Goal: Task Accomplishment & Management: Manage account settings

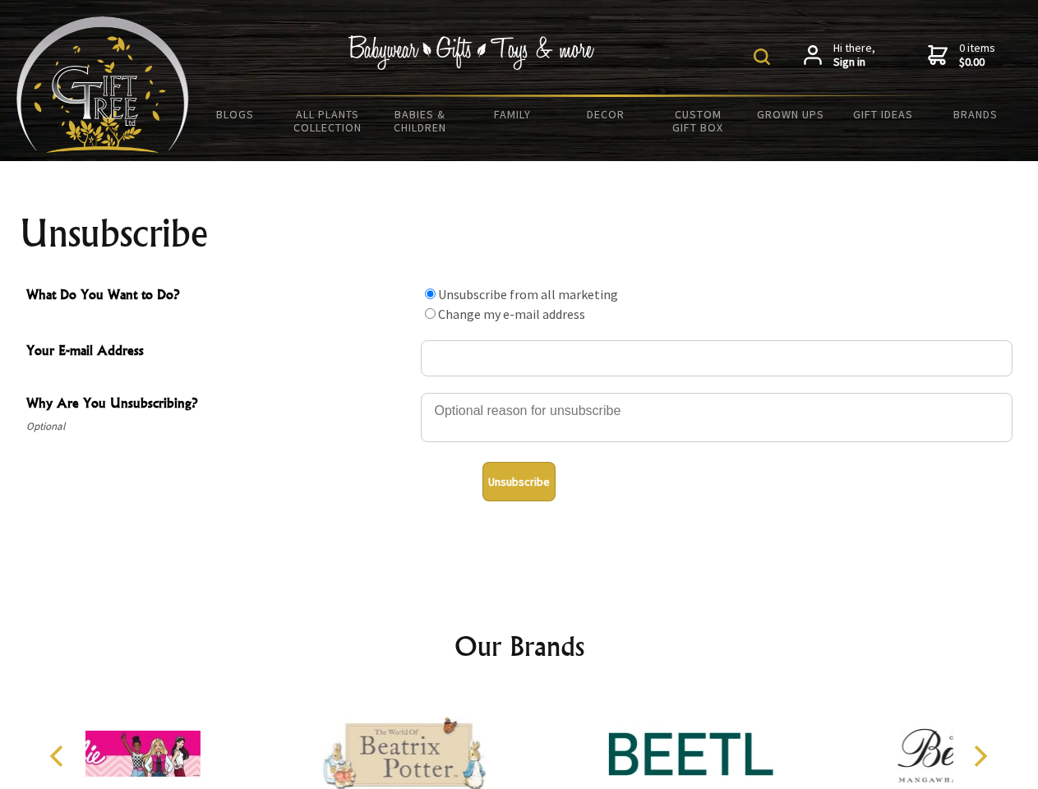
click at [764, 57] on img at bounding box center [762, 56] width 16 height 16
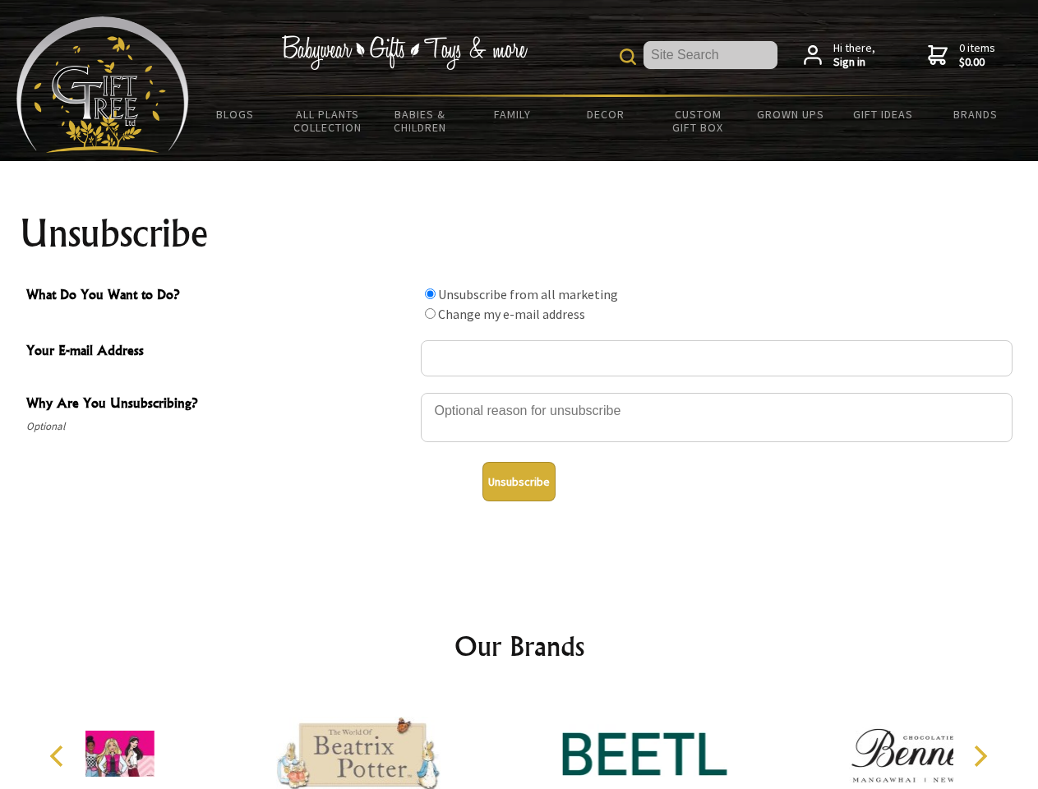
click at [519, 392] on div at bounding box center [717, 420] width 592 height 58
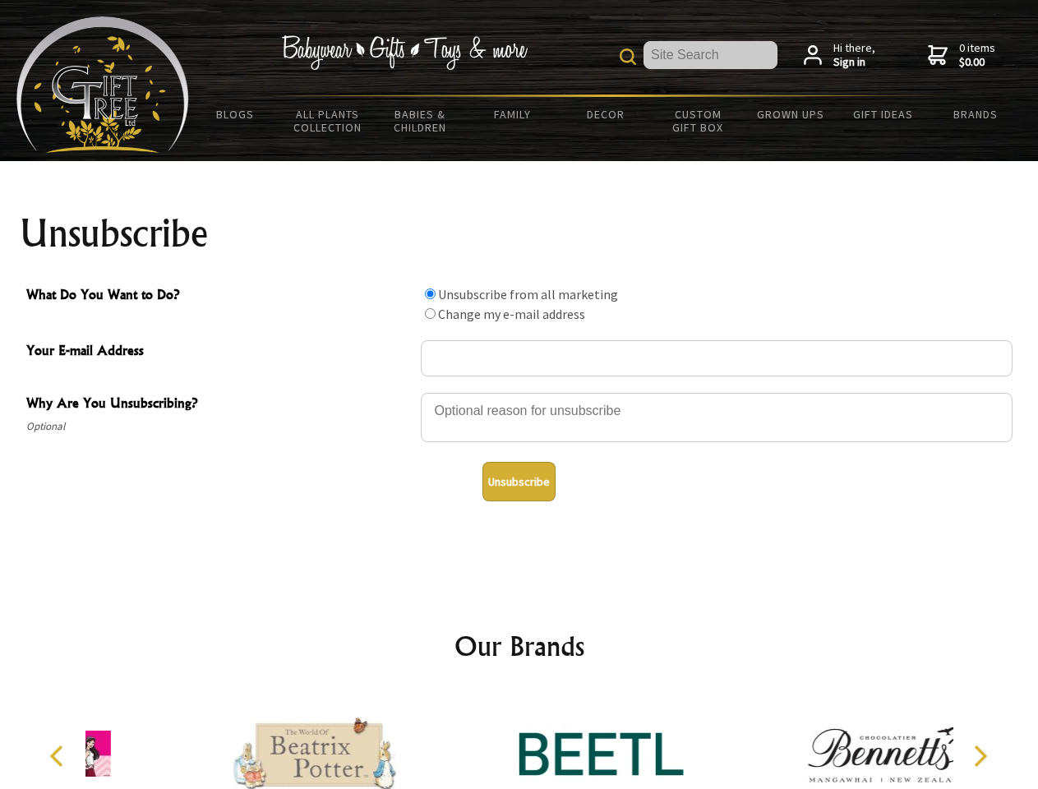
click at [430, 293] on input "What Do You Want to Do?" at bounding box center [430, 293] width 11 height 11
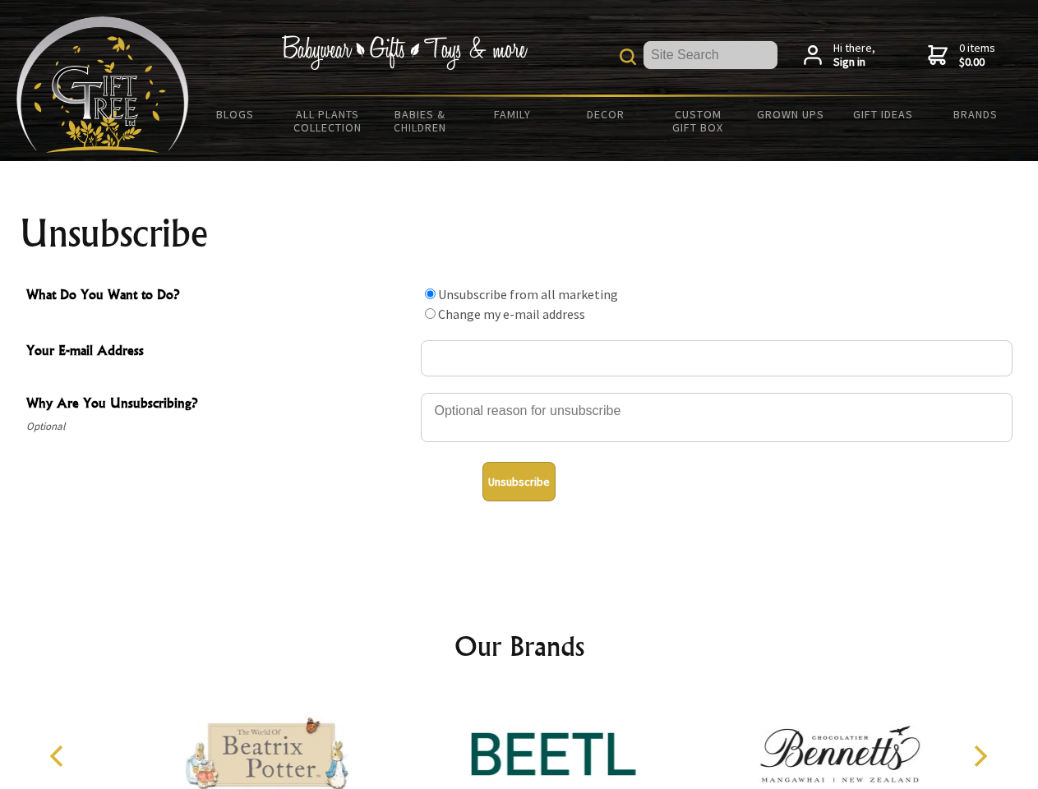
click at [430, 313] on input "What Do You Want to Do?" at bounding box center [430, 313] width 11 height 11
radio input "true"
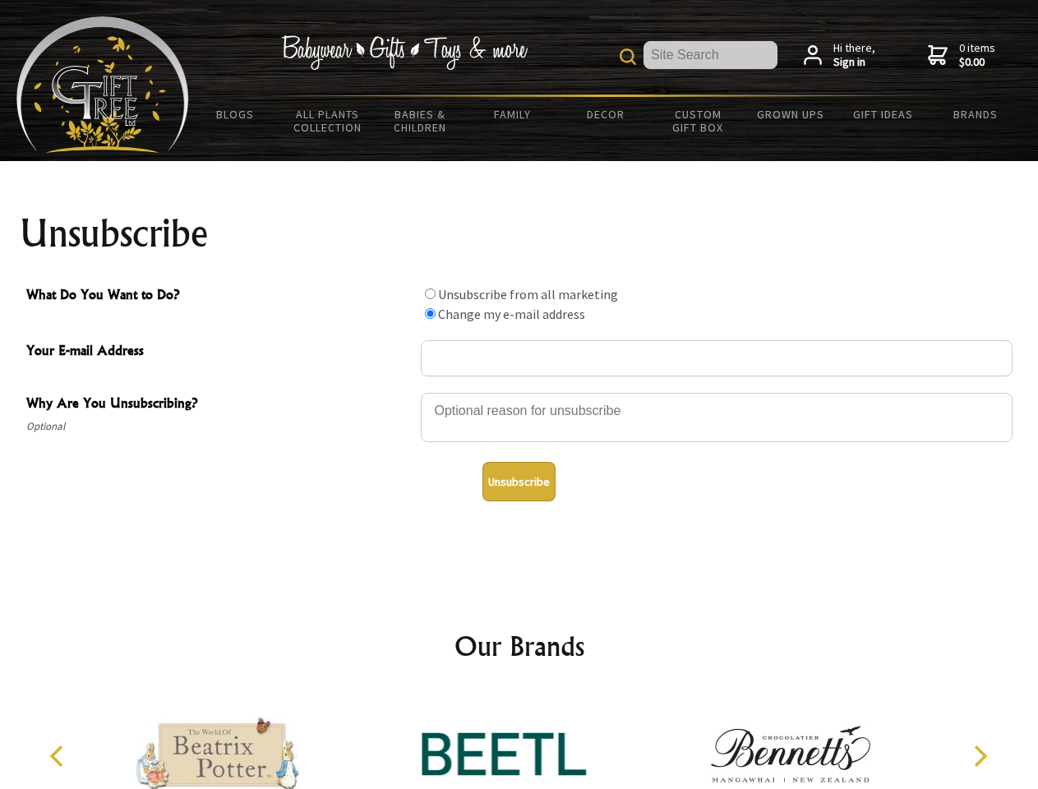
click at [519, 482] on button "Unsubscribe" at bounding box center [518, 481] width 73 height 39
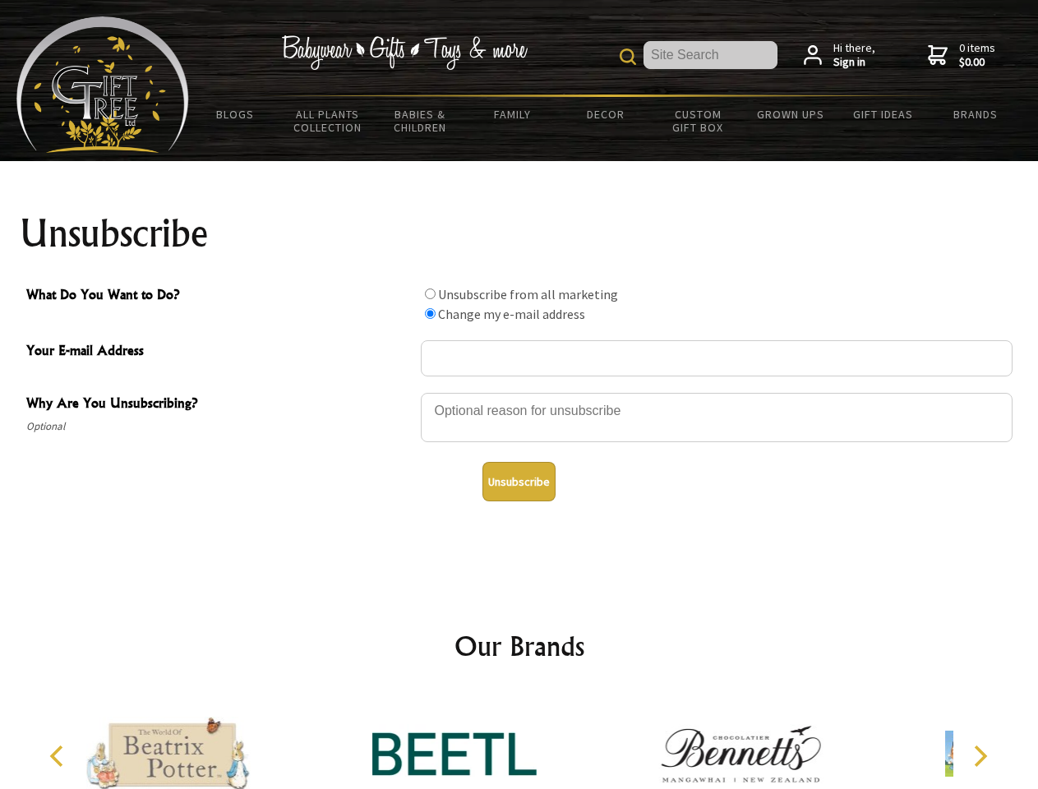
click at [519, 740] on img at bounding box center [454, 753] width 164 height 123
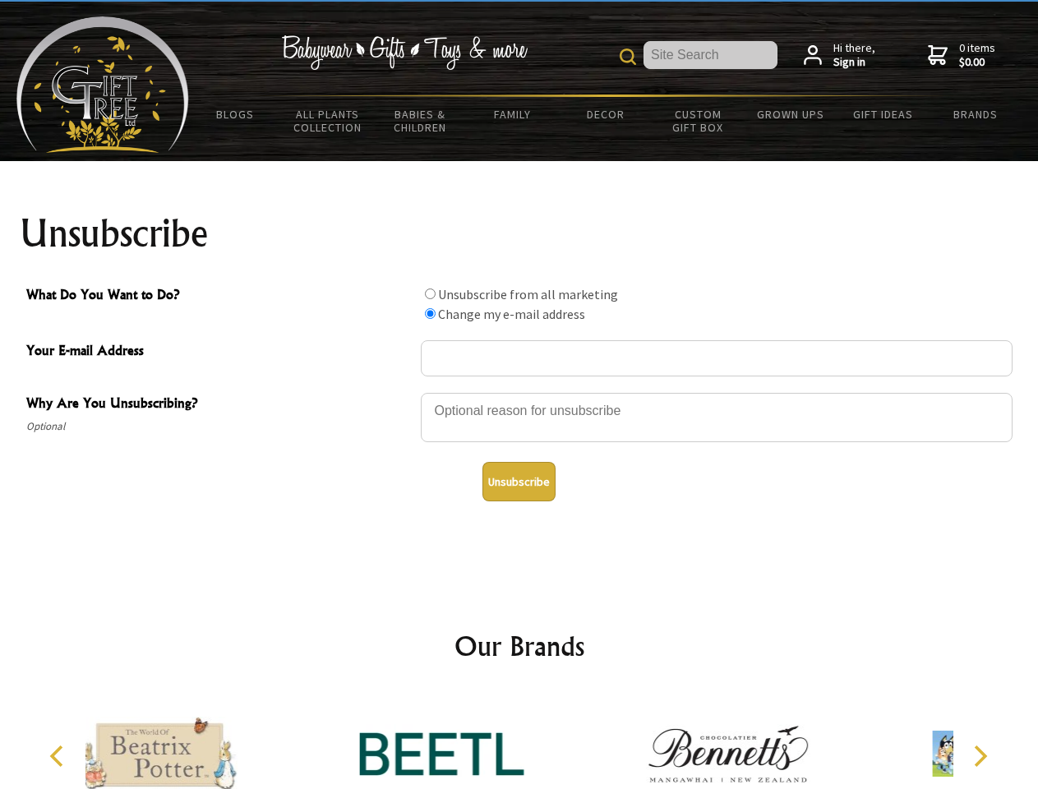
click at [59, 756] on icon "Previous" at bounding box center [58, 755] width 21 height 21
click at [980, 756] on icon "Next" at bounding box center [978, 755] width 21 height 21
